Goal: Information Seeking & Learning: Learn about a topic

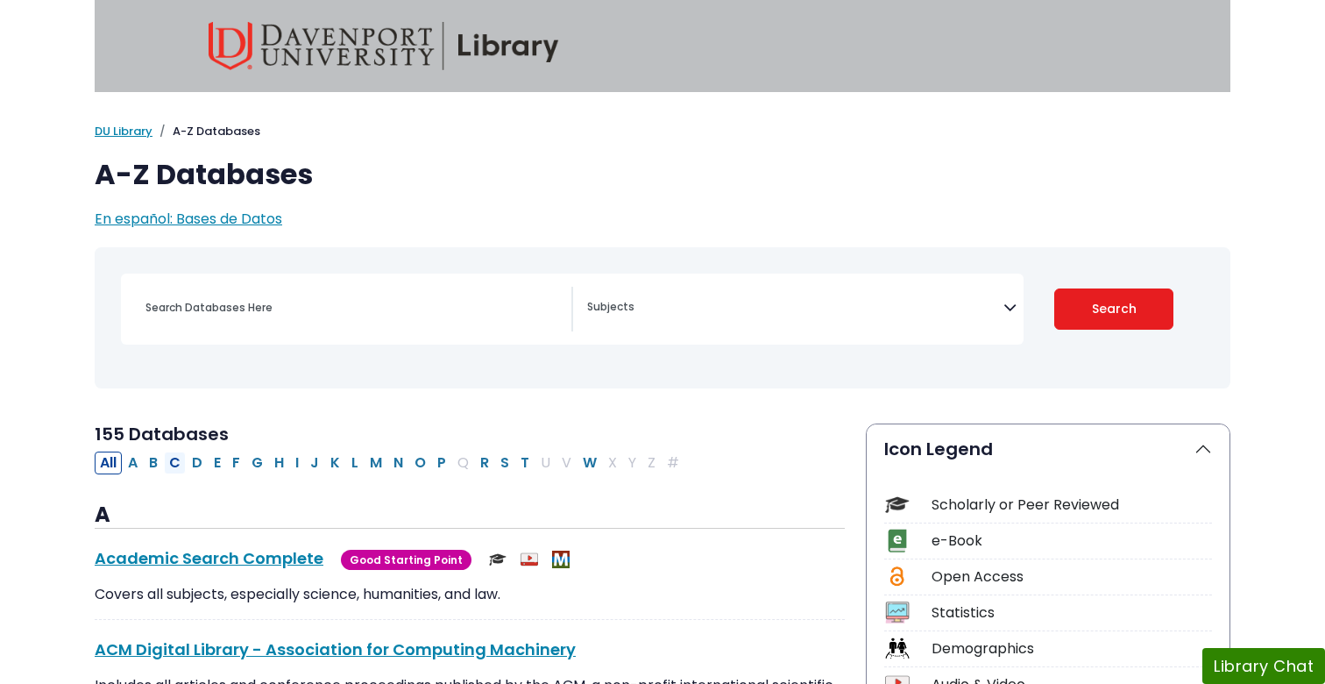
click at [178, 466] on button "C" at bounding box center [175, 462] width 22 height 23
select select "Database Subject Filter"
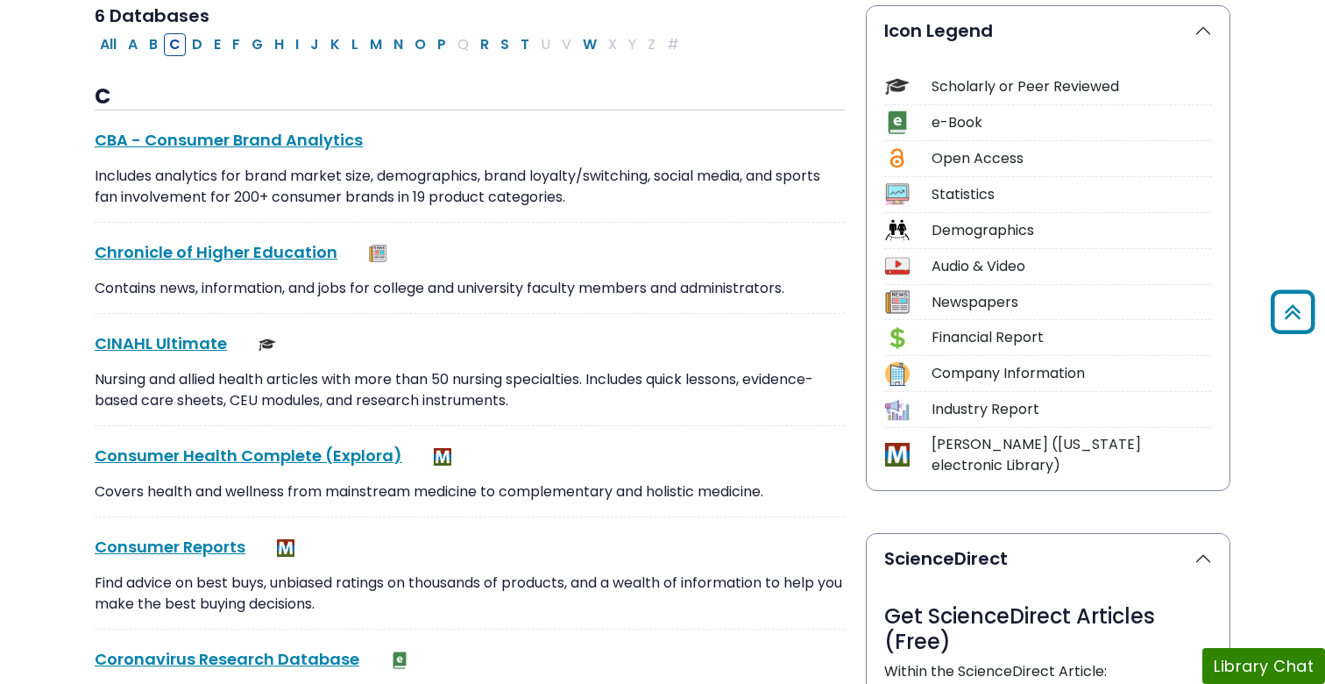
scroll to position [440, 0]
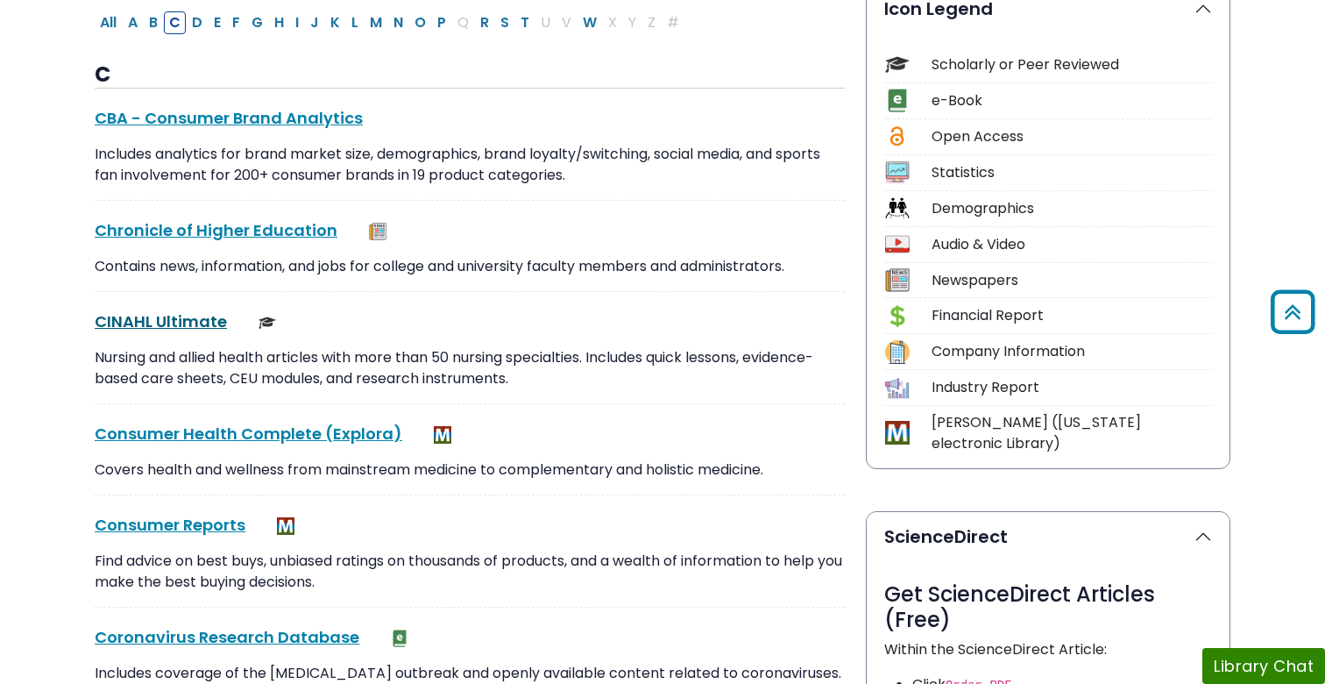
click at [172, 320] on link "CINAHL Ultimate This link opens in a new window" at bounding box center [161, 321] width 132 height 22
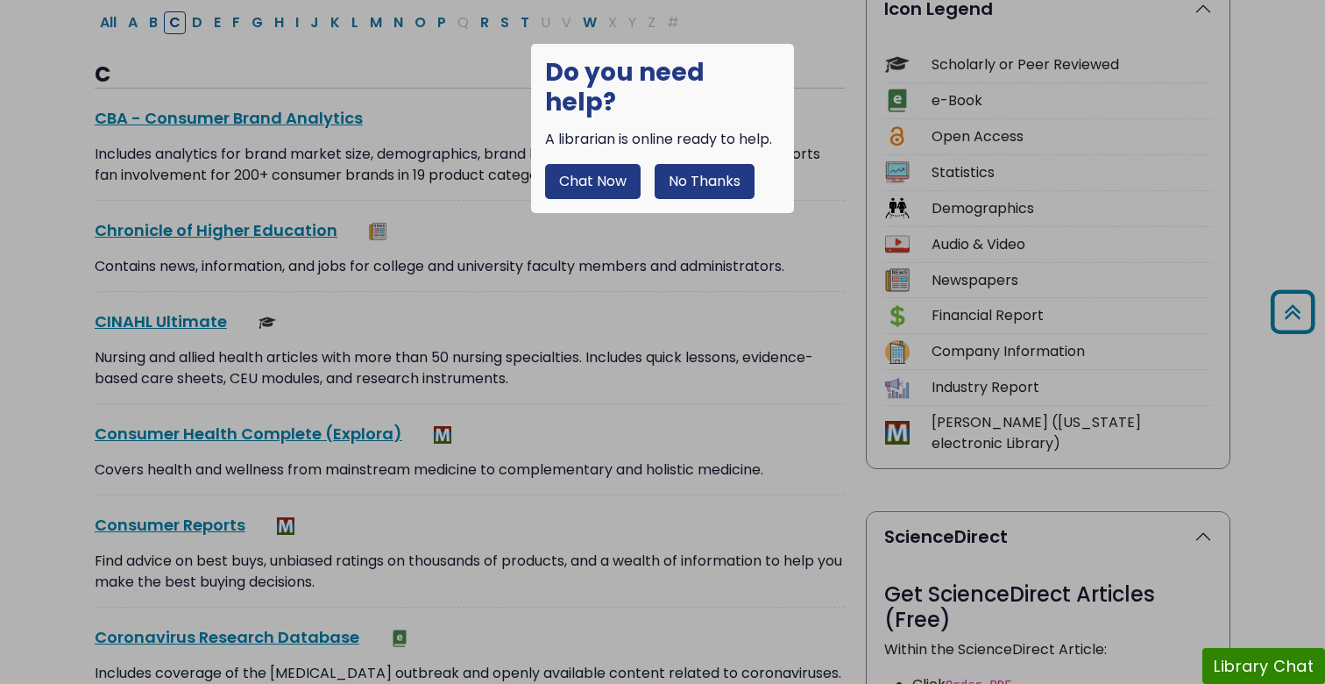
click at [734, 164] on button "No Thanks" at bounding box center [705, 181] width 100 height 35
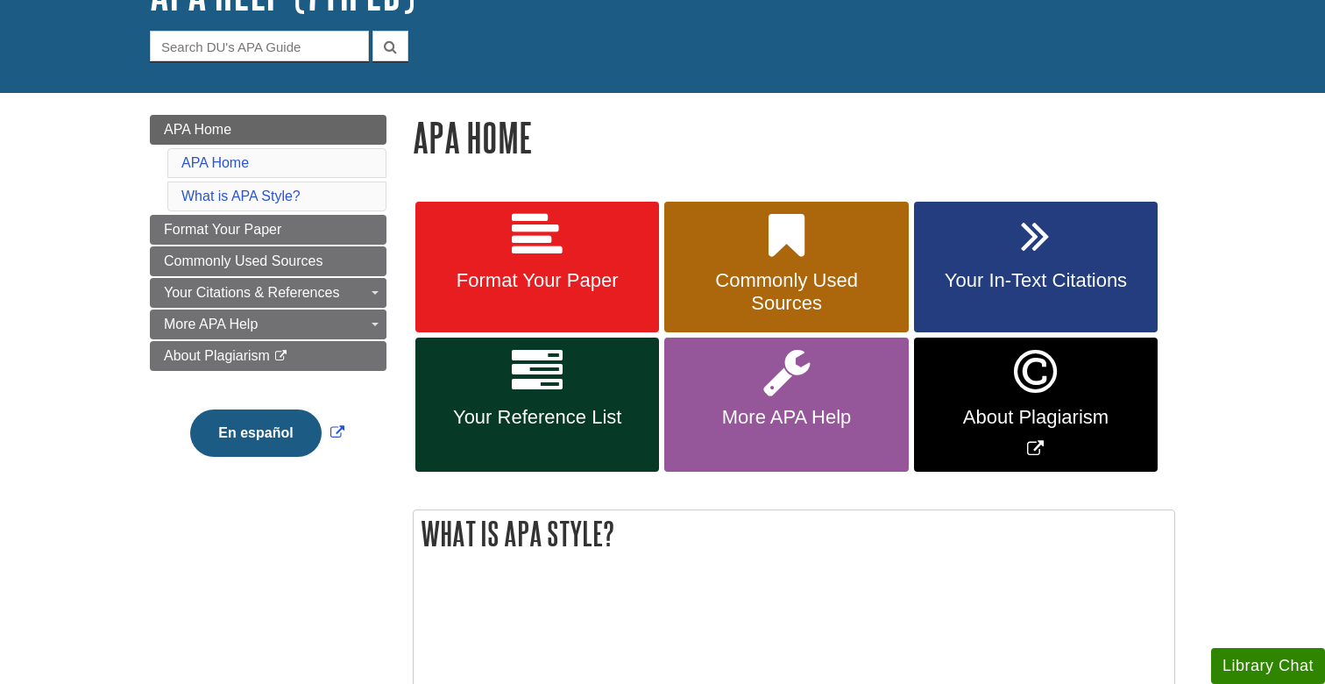
scroll to position [149, 0]
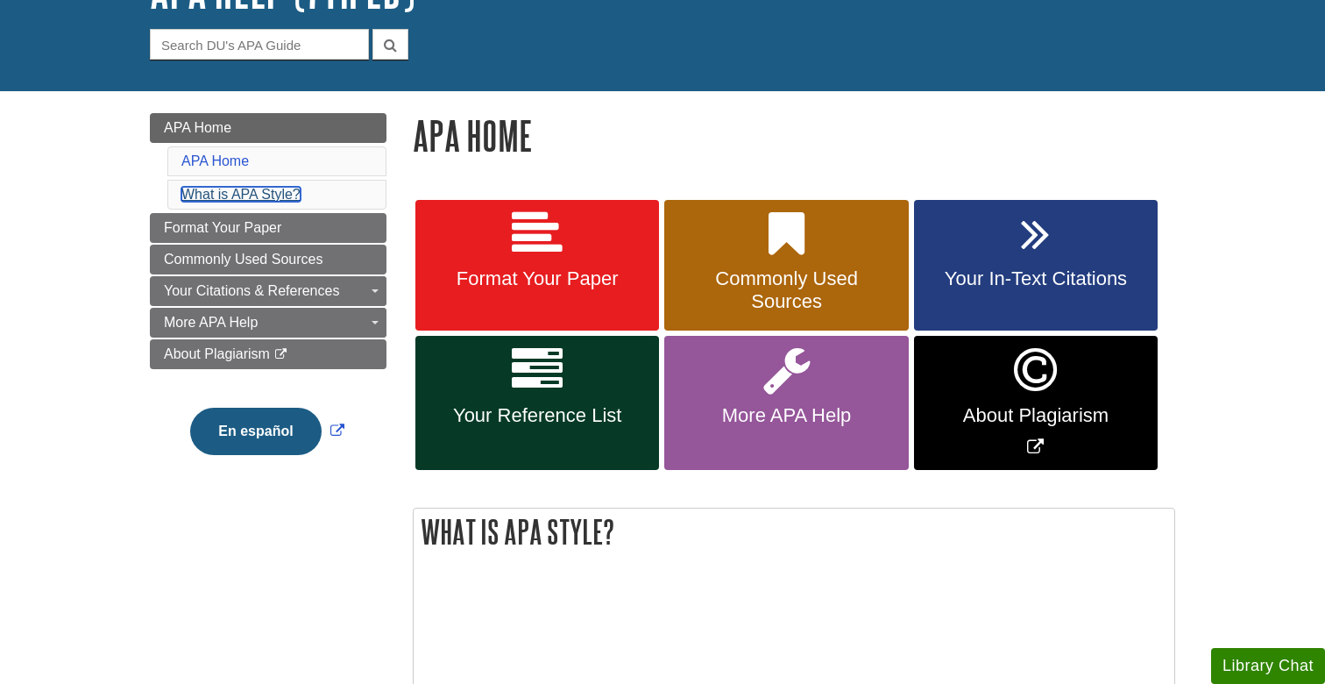
click at [265, 195] on link "What is APA Style?" at bounding box center [240, 194] width 119 height 15
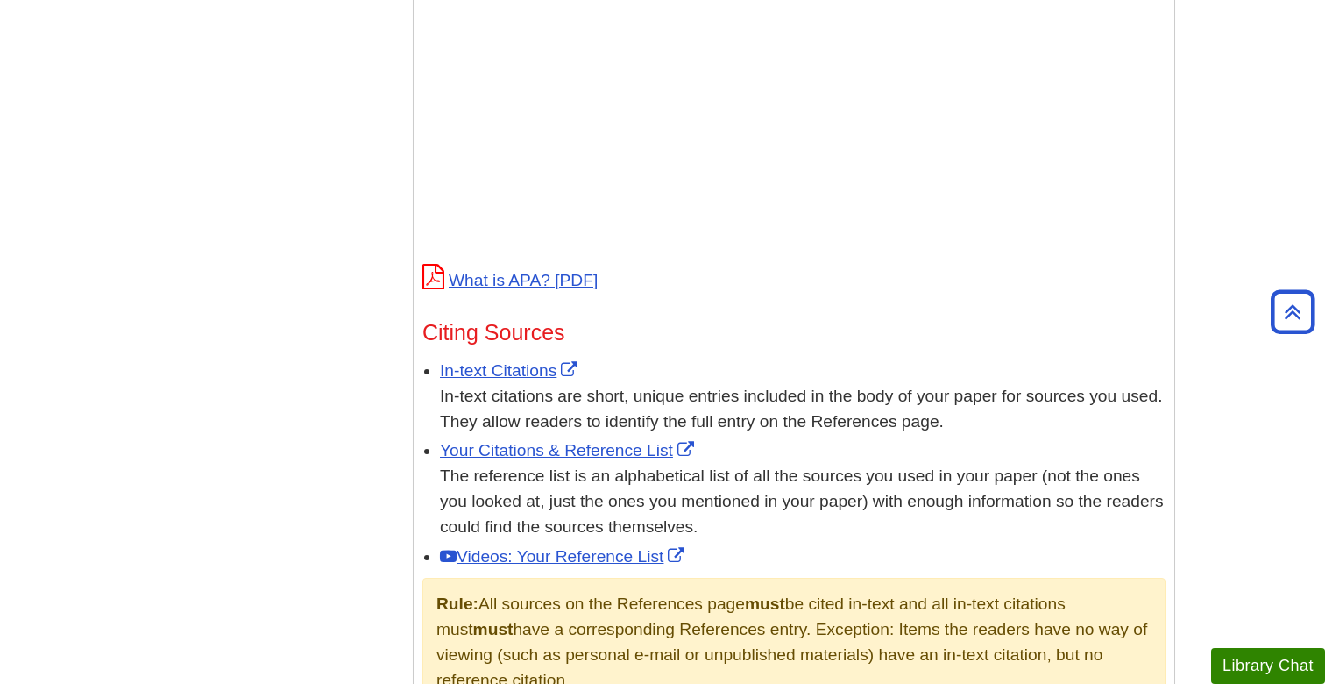
scroll to position [779, 0]
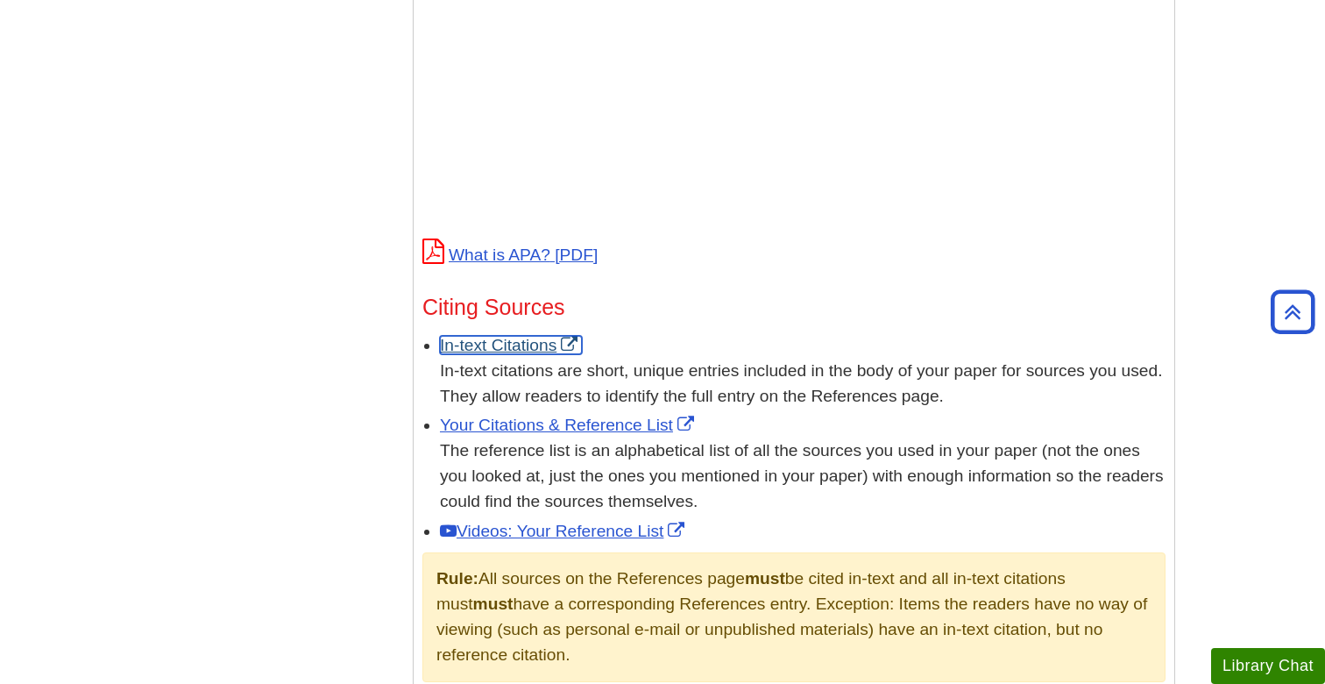
click at [516, 341] on link "In-text Citations" at bounding box center [511, 345] width 142 height 18
click at [578, 424] on link "Your Citations & Reference List" at bounding box center [569, 425] width 259 height 18
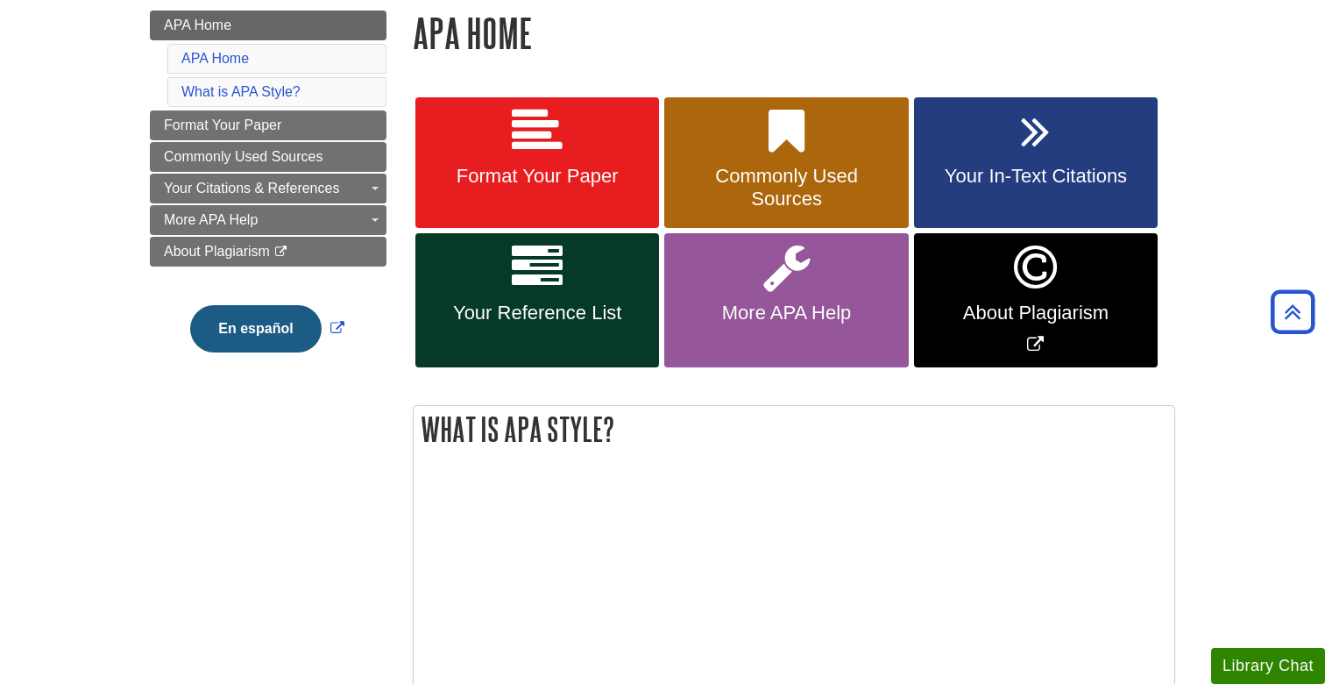
scroll to position [251, 0]
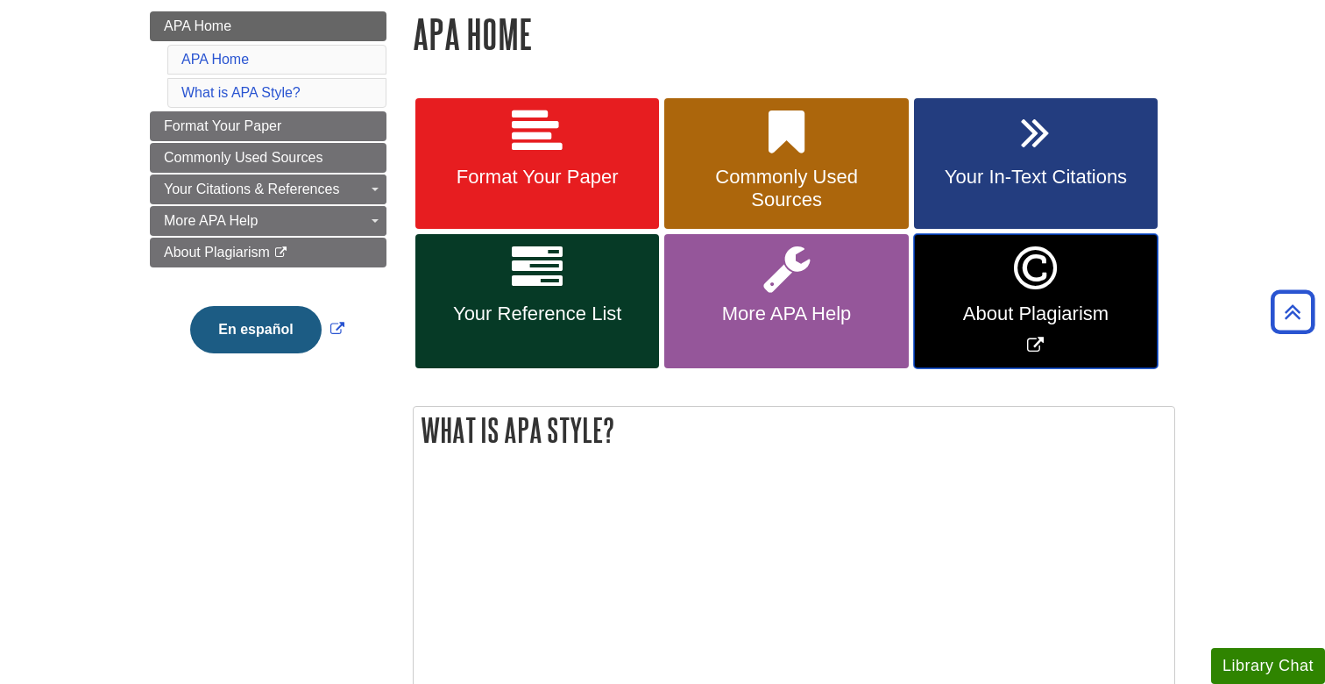
click at [1014, 290] on icon "Link opens in new window" at bounding box center [1035, 268] width 43 height 51
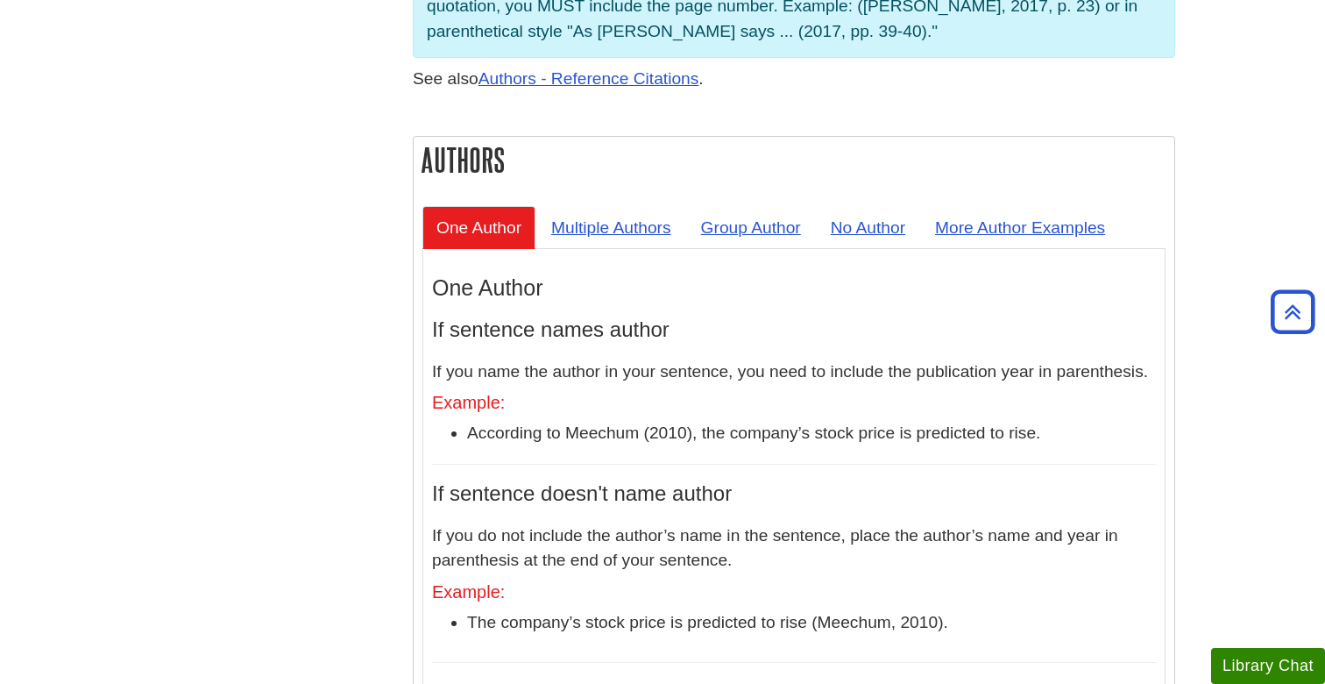
scroll to position [1542, 0]
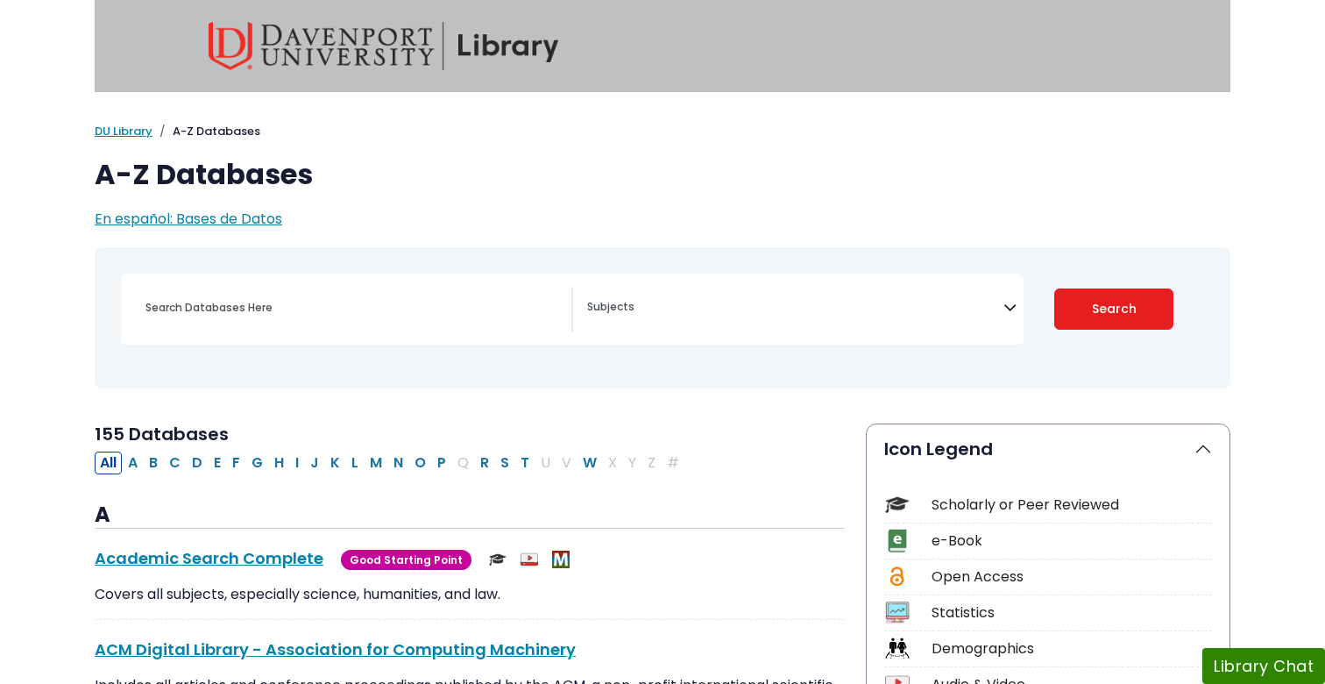
select select "Database Subject Filter"
